Goal: Check status: Check status

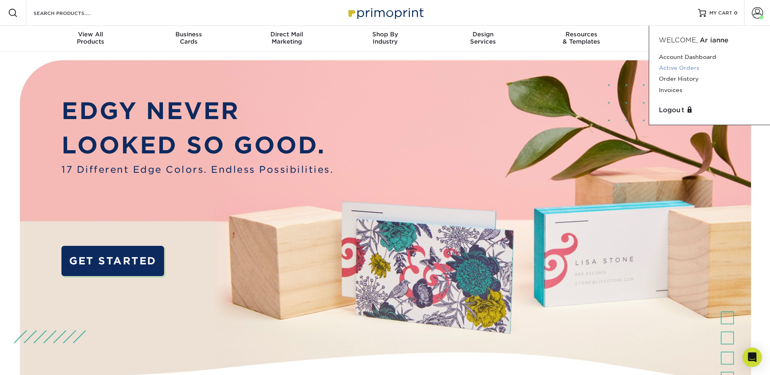
click at [675, 69] on link "Active Orders" at bounding box center [708, 68] width 101 height 11
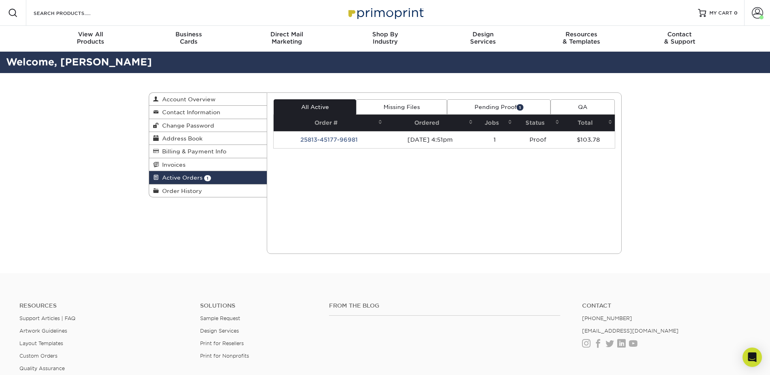
click at [497, 105] on link "Pending Proof 1" at bounding box center [498, 106] width 103 height 15
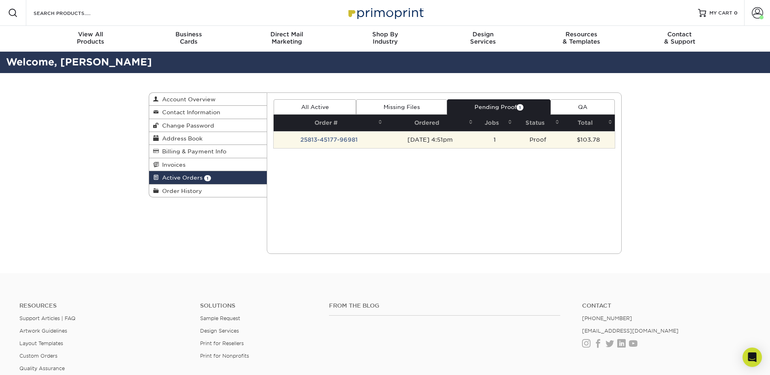
click at [306, 139] on td "25813-45177-96981" at bounding box center [328, 139] width 111 height 17
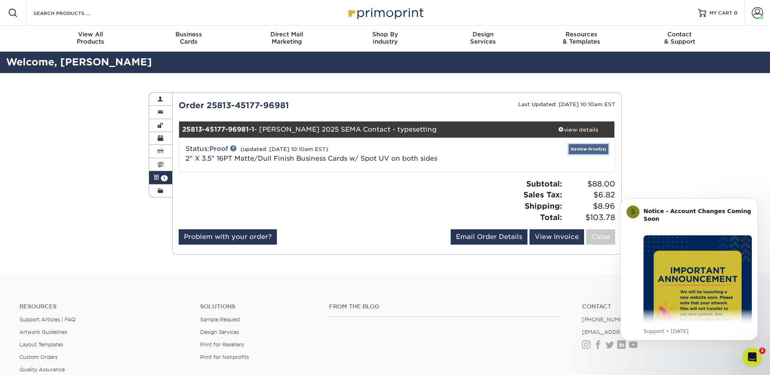
click at [604, 150] on link "Review Proof(s)" at bounding box center [588, 149] width 40 height 10
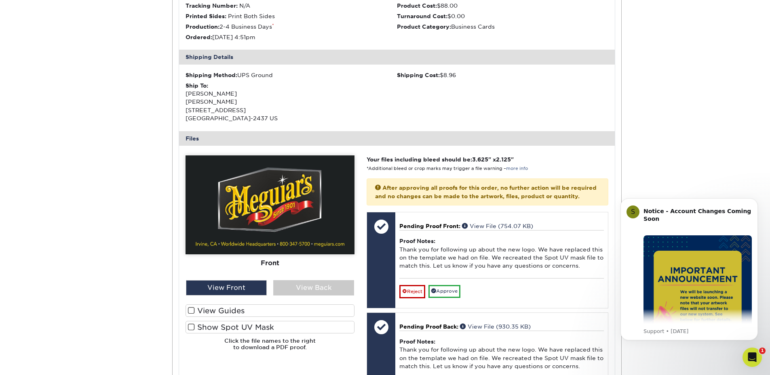
scroll to position [202, 0]
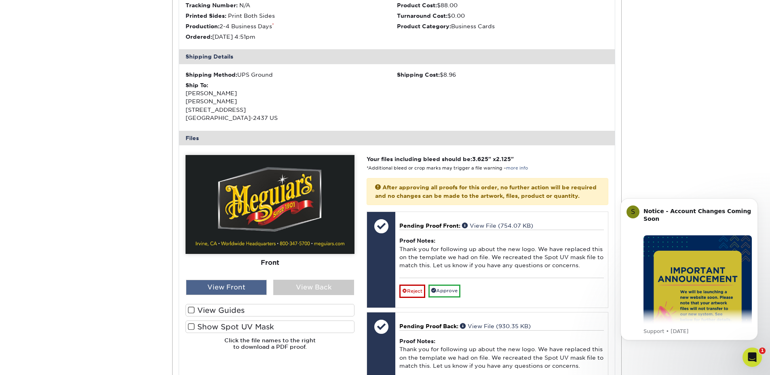
click at [247, 290] on div "View Front" at bounding box center [226, 287] width 81 height 15
click at [283, 288] on div "View Back" at bounding box center [313, 287] width 81 height 15
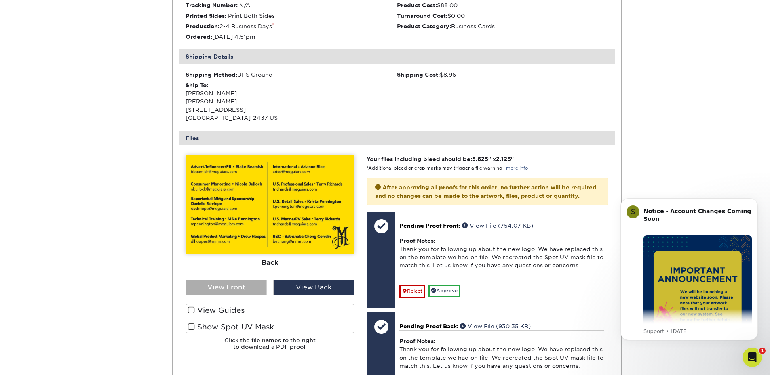
click at [210, 288] on div "View Front" at bounding box center [226, 287] width 81 height 15
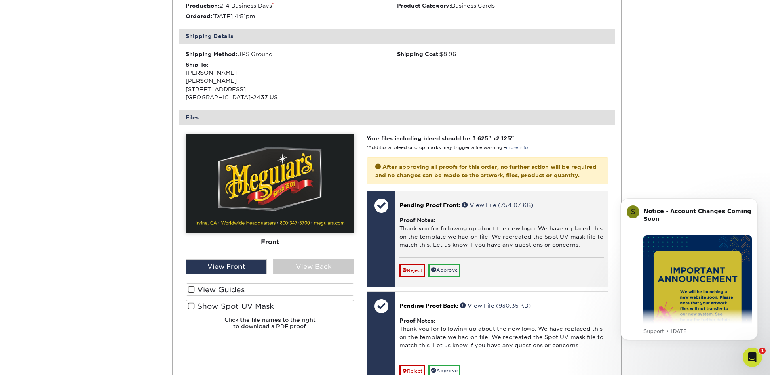
scroll to position [242, 0]
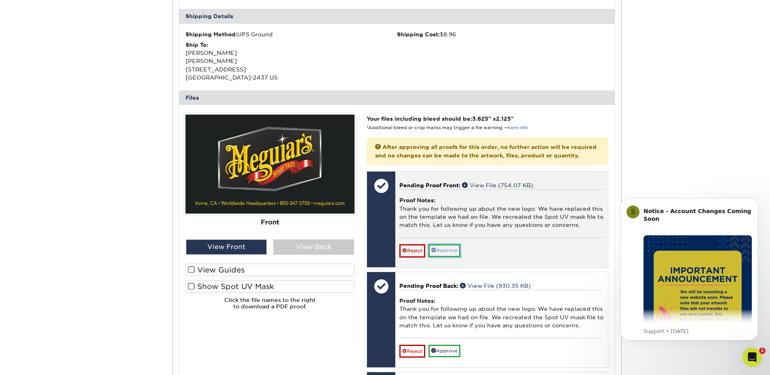
click at [445, 257] on link "Approve" at bounding box center [444, 250] width 32 height 13
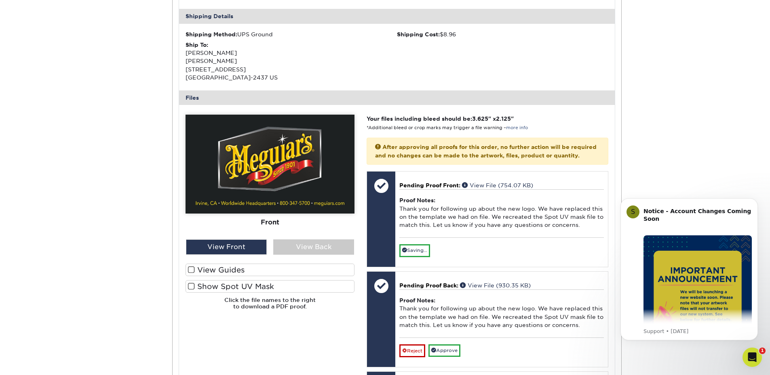
click at [248, 273] on label "View Guides" at bounding box center [269, 270] width 169 height 13
click at [0, 0] on input "View Guides" at bounding box center [0, 0] width 0 height 0
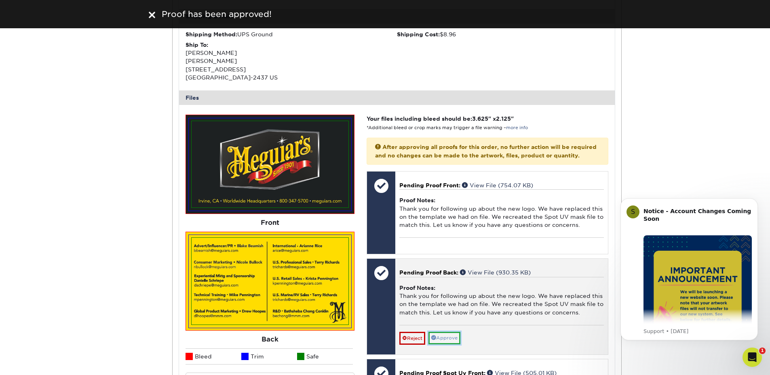
click at [450, 345] on link "Approve" at bounding box center [444, 338] width 32 height 13
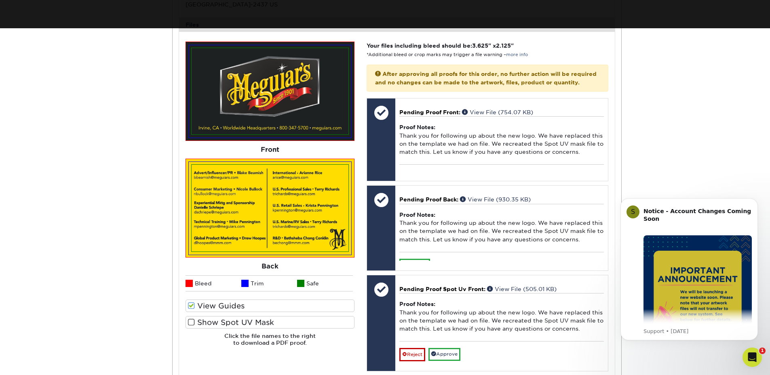
scroll to position [364, 0]
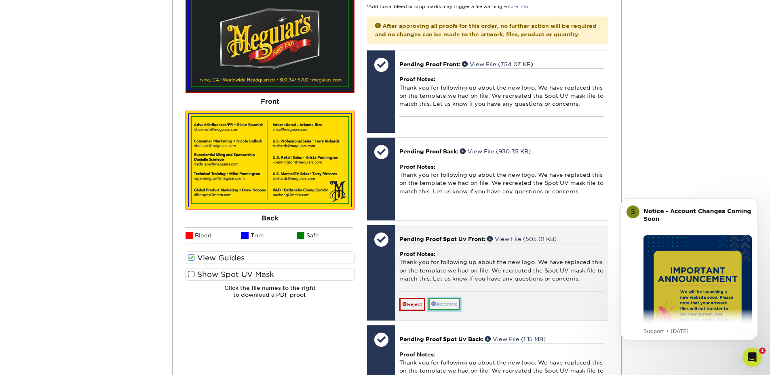
click at [451, 311] on link "Approve" at bounding box center [444, 304] width 32 height 13
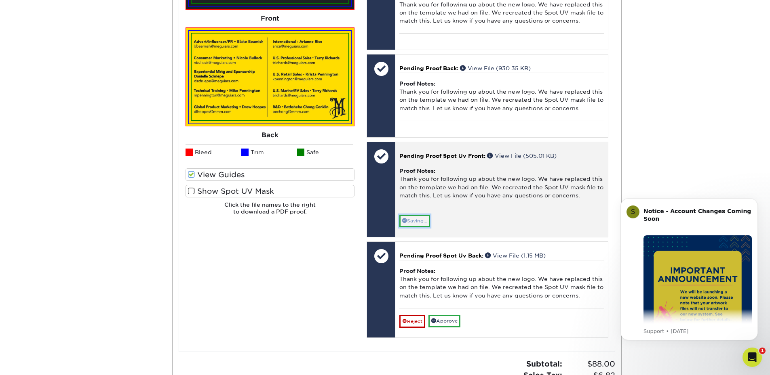
scroll to position [485, 0]
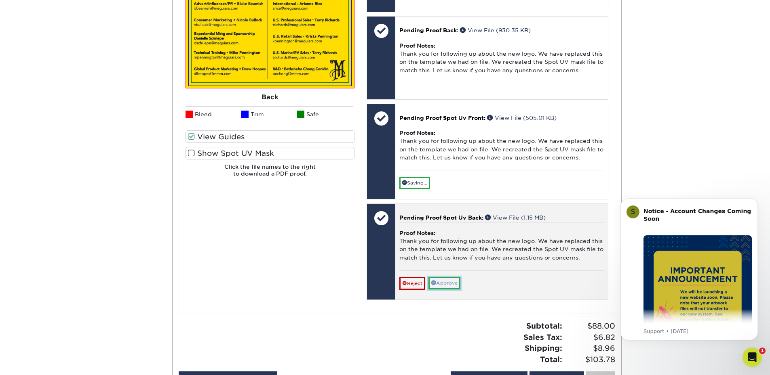
click at [448, 290] on link "Approve" at bounding box center [444, 283] width 32 height 13
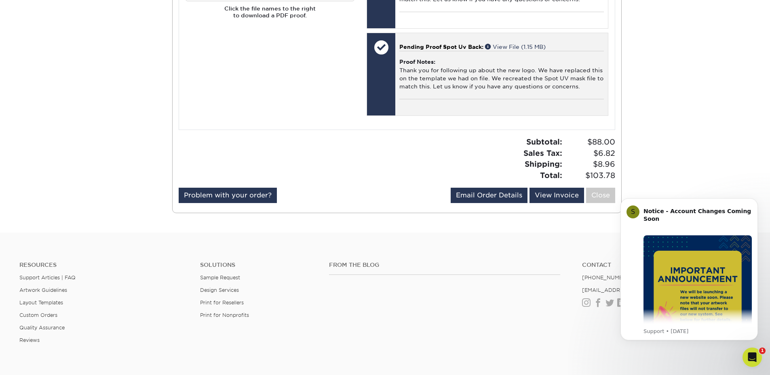
scroll to position [687, 0]
